Goal: Check status: Check status

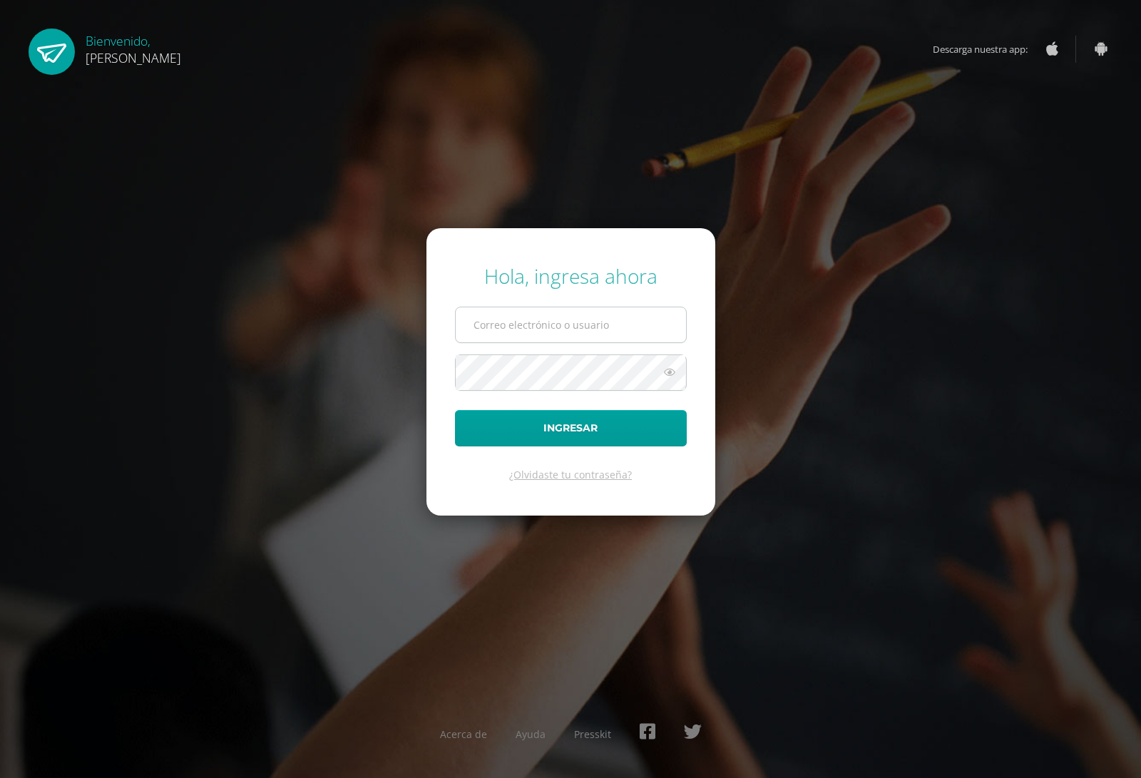
drag, startPoint x: 588, startPoint y: 319, endPoint x: 572, endPoint y: 324, distance: 16.7
click at [572, 323] on input "text" at bounding box center [571, 324] width 230 height 35
type input "20190117@ps.gt"
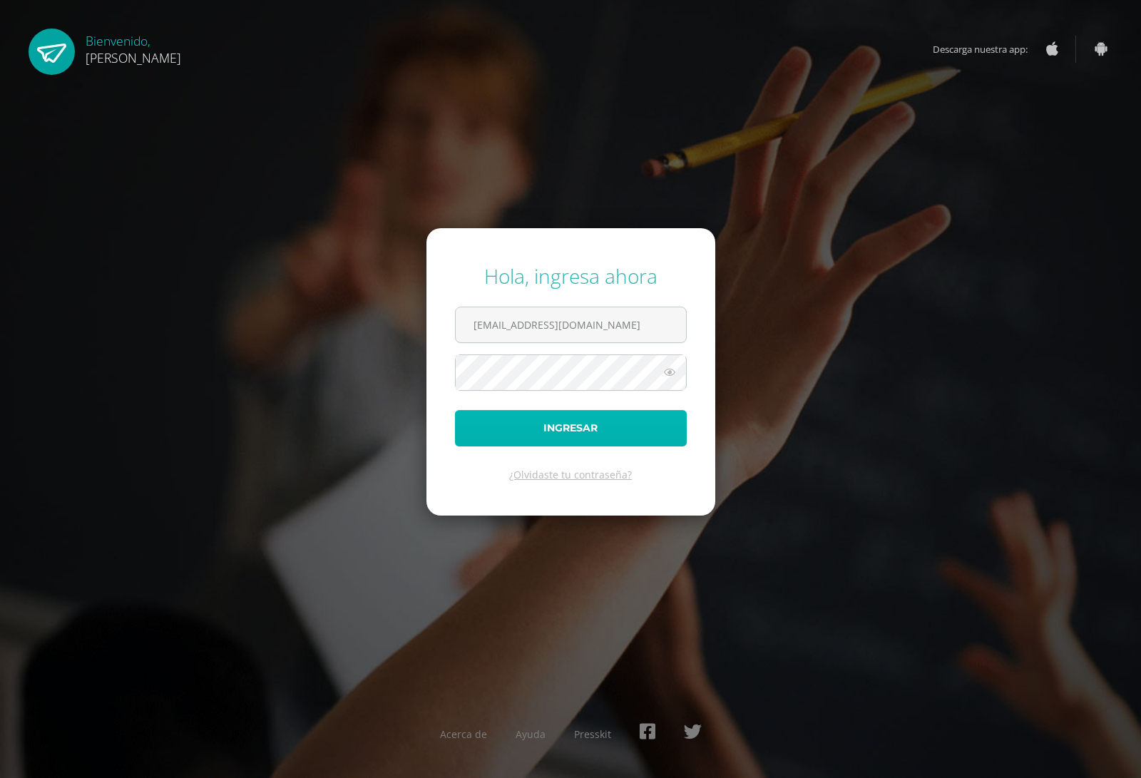
click at [587, 418] on button "Ingresar" at bounding box center [571, 428] width 232 height 36
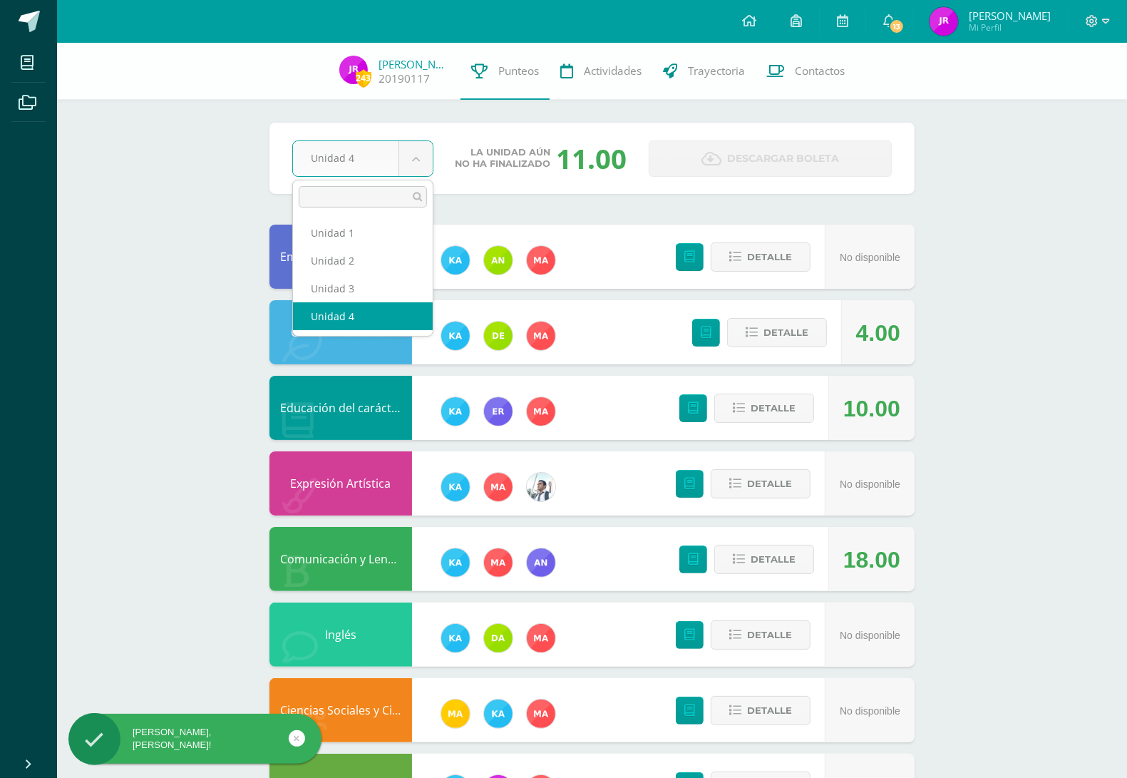
click at [412, 157] on body "[PERSON_NAME], [PERSON_NAME]! Mis cursos Archivos Cerrar panel Ciencias Natural…" at bounding box center [563, 536] width 1127 height 1073
select select "Unidad 3"
